Goal: Information Seeking & Learning: Check status

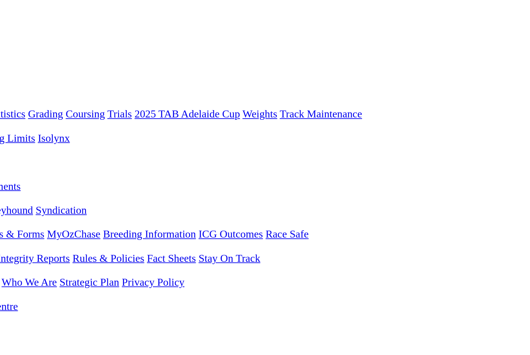
scroll to position [0, 5]
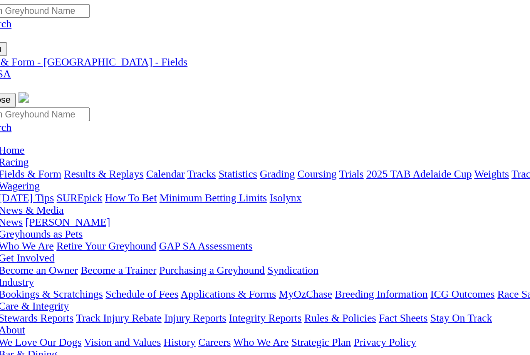
click at [71, 98] on link "Results & Replays" at bounding box center [79, 101] width 46 height 7
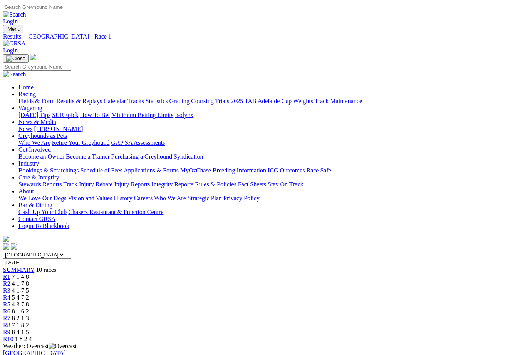
scroll to position [19, 0]
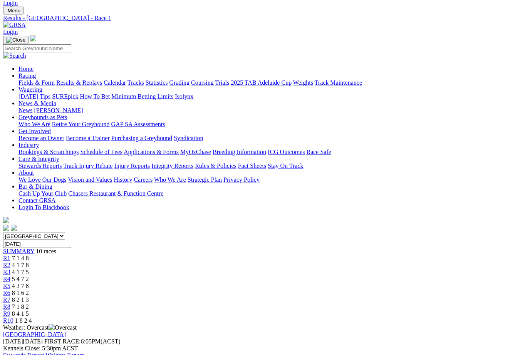
click at [10, 262] on link "R2" at bounding box center [6, 265] width 7 height 7
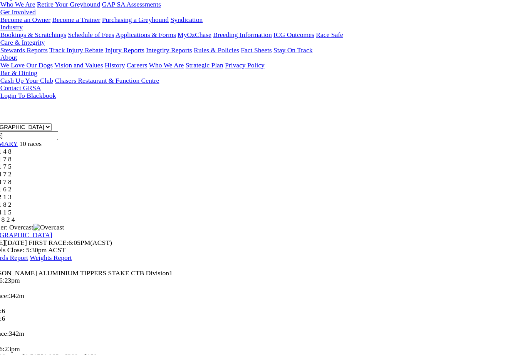
scroll to position [138, 0]
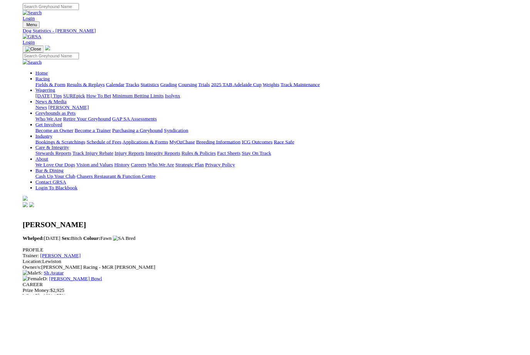
scroll to position [25, 0]
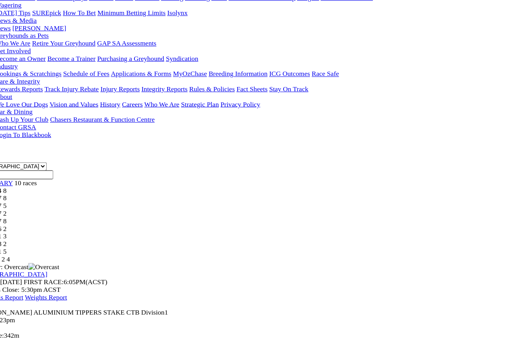
scroll to position [98, 0]
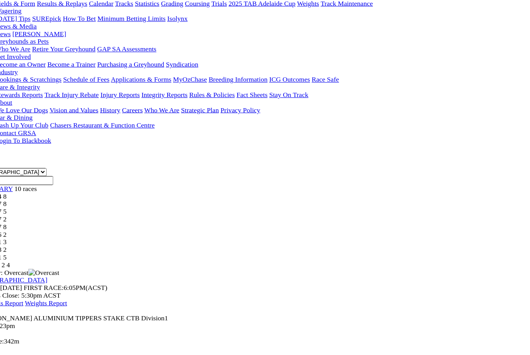
click at [29, 189] on span "4 1 7 5" at bounding box center [20, 192] width 17 height 7
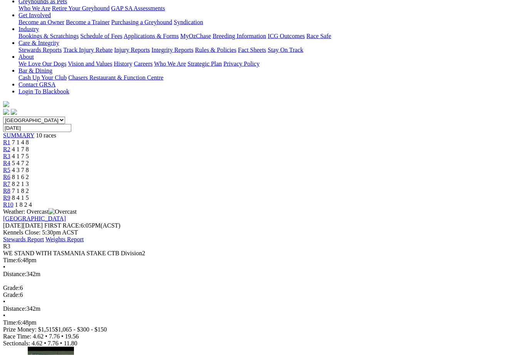
scroll to position [135, 0]
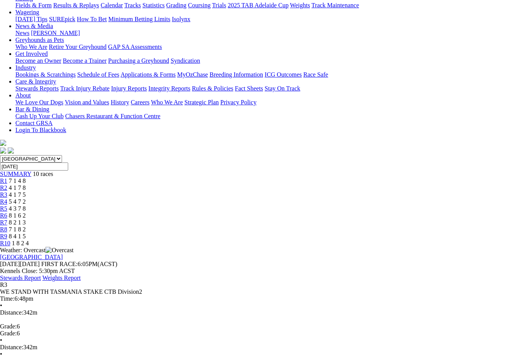
scroll to position [95, 3]
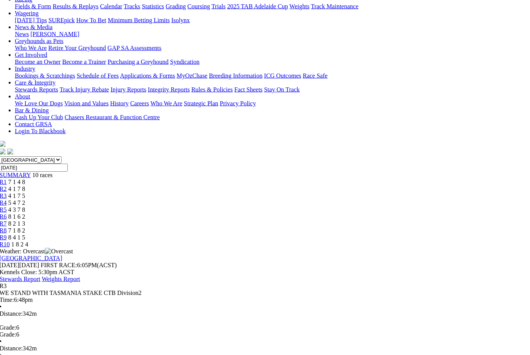
click at [25, 200] on span "5 4 7 2" at bounding box center [16, 203] width 17 height 7
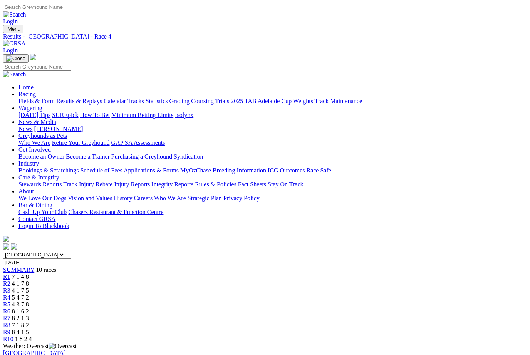
click at [10, 301] on span "R5" at bounding box center [6, 304] width 7 height 7
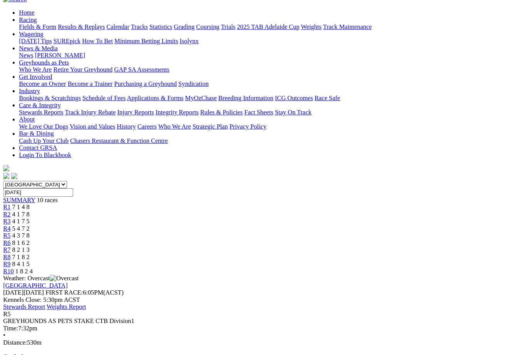
scroll to position [76, 0]
click at [10, 232] on link "R6" at bounding box center [6, 235] width 7 height 7
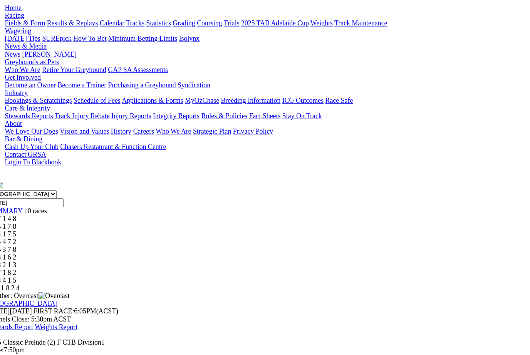
scroll to position [73, 11]
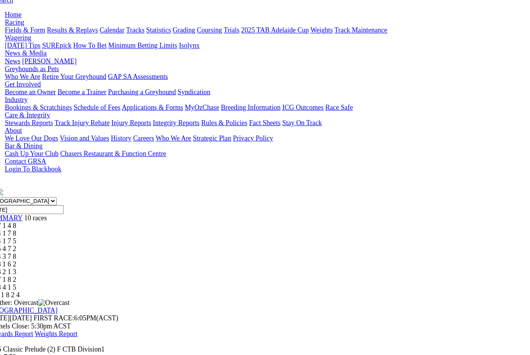
click at [18, 242] on span "8 2 1 3" at bounding box center [9, 245] width 17 height 7
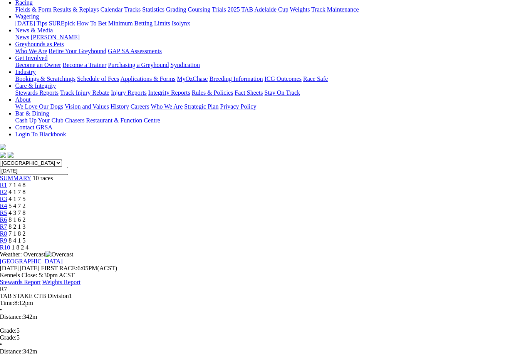
scroll to position [91, 3]
click at [7, 231] on span "R8" at bounding box center [3, 234] width 7 height 7
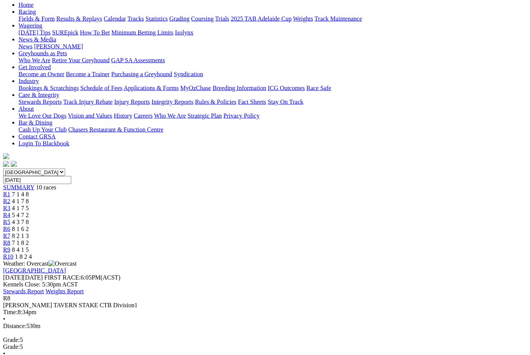
scroll to position [83, 0]
click at [10, 246] on link "R9" at bounding box center [6, 249] width 7 height 7
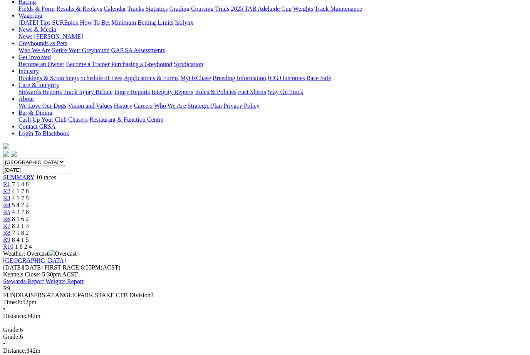
scroll to position [93, 0]
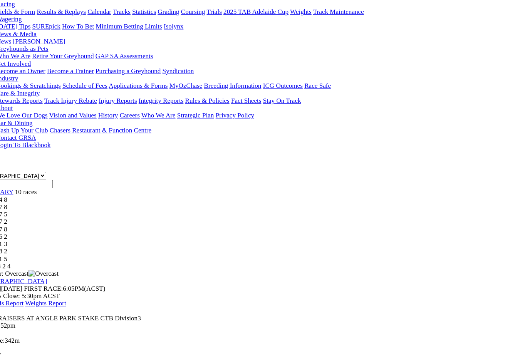
scroll to position [91, 0]
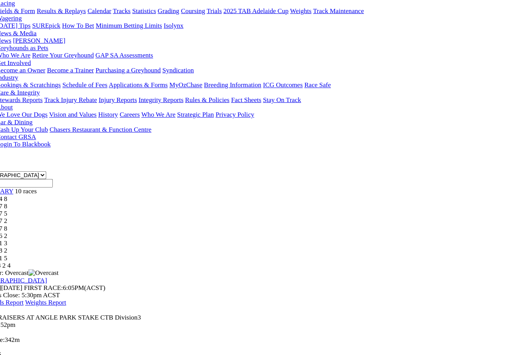
click at [13, 245] on link "R10" at bounding box center [8, 248] width 10 height 7
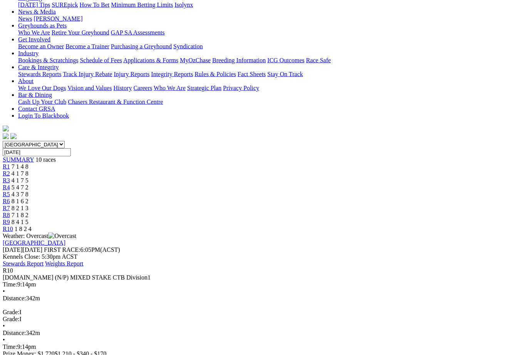
scroll to position [111, 0]
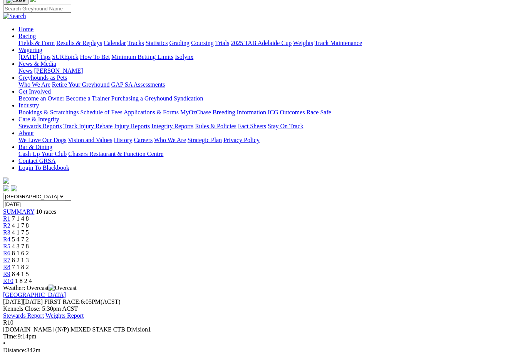
scroll to position [57, 0]
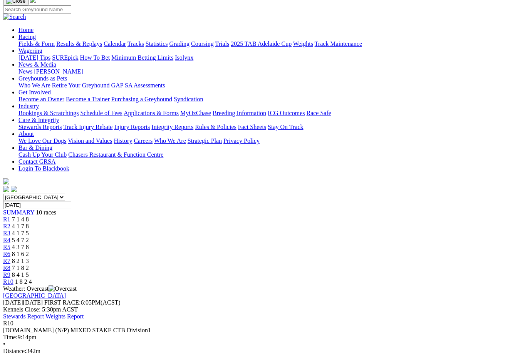
click at [10, 258] on span "R7" at bounding box center [6, 261] width 7 height 7
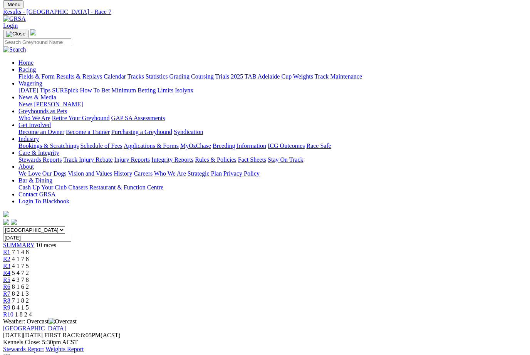
scroll to position [25, 0]
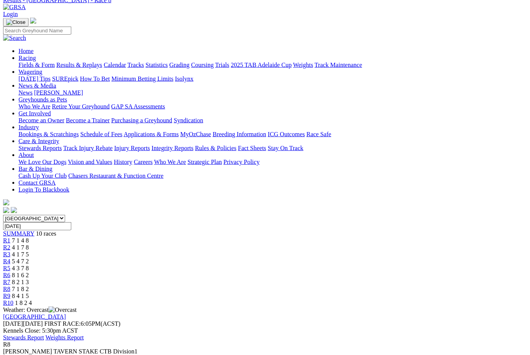
scroll to position [7, 0]
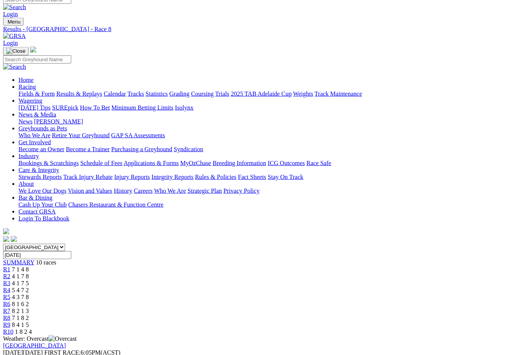
click at [10, 301] on span "R6" at bounding box center [6, 304] width 7 height 7
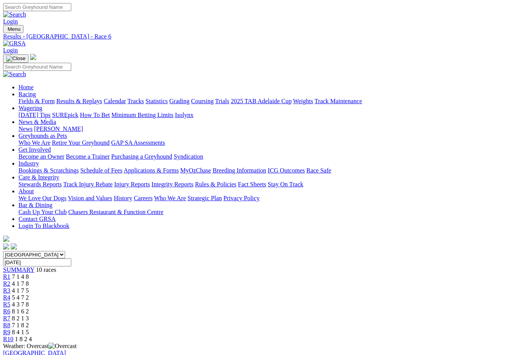
click at [10, 301] on link "R5" at bounding box center [6, 304] width 7 height 7
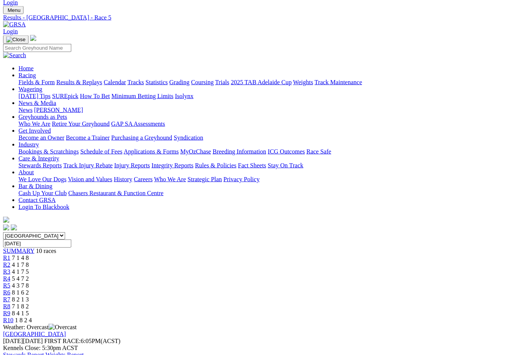
scroll to position [12, 0]
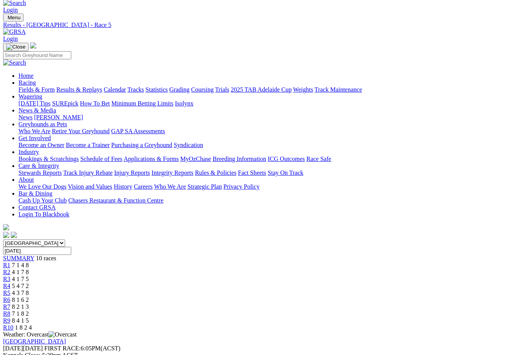
click at [10, 304] on span "R7" at bounding box center [6, 307] width 7 height 7
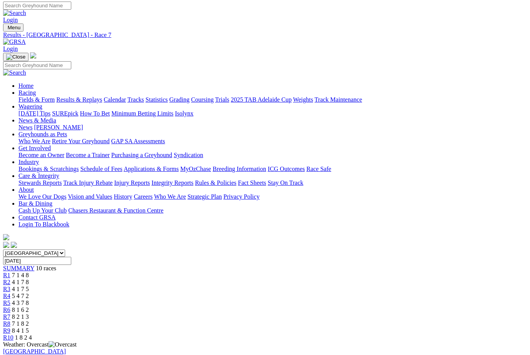
scroll to position [19, 0]
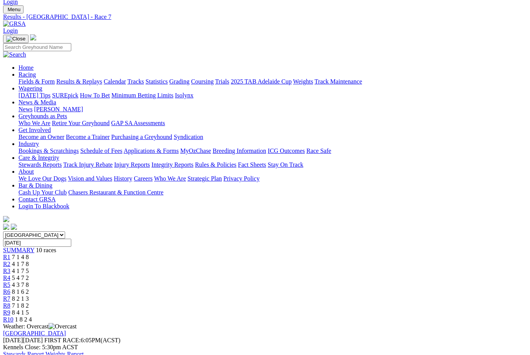
click at [10, 303] on span "R8" at bounding box center [6, 306] width 7 height 7
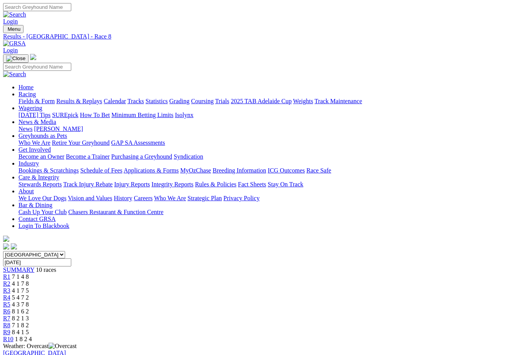
click at [10, 329] on link "R9" at bounding box center [6, 332] width 7 height 7
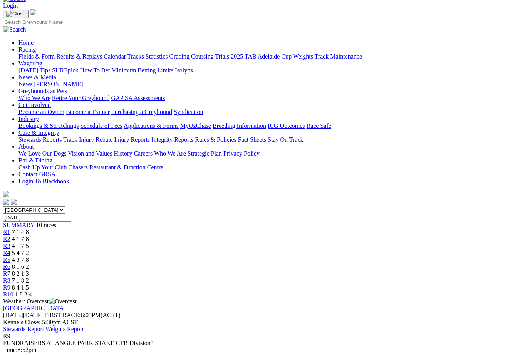
scroll to position [40, 0]
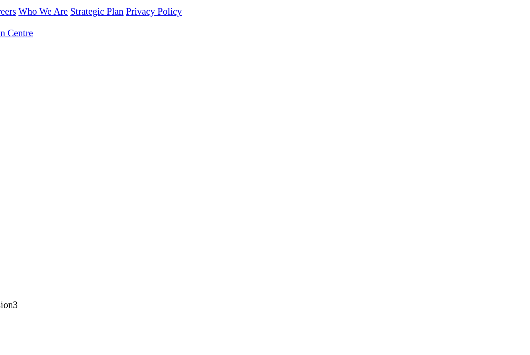
scroll to position [83, 0]
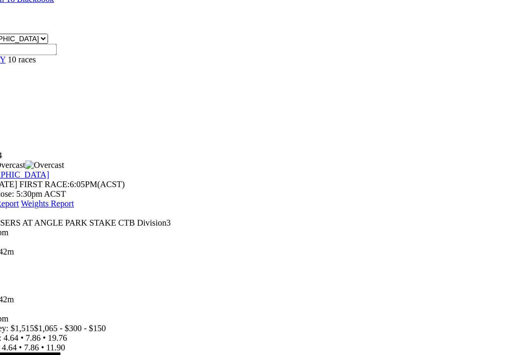
scroll to position [161, 0]
